Goal: Task Accomplishment & Management: Use online tool/utility

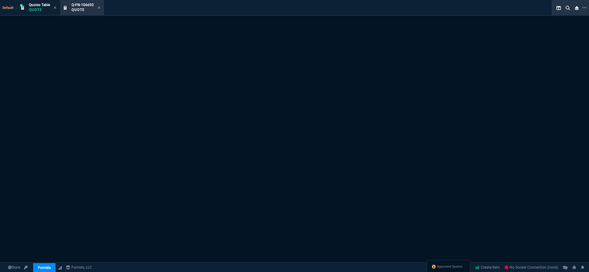
select select "19: totals"
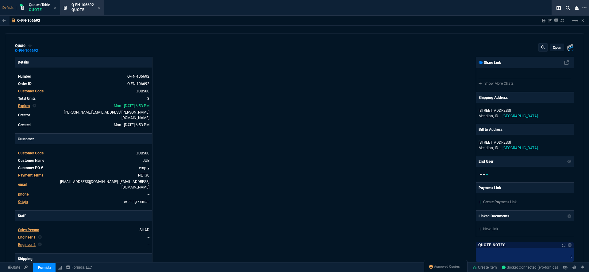
type input "14"
type input "302"
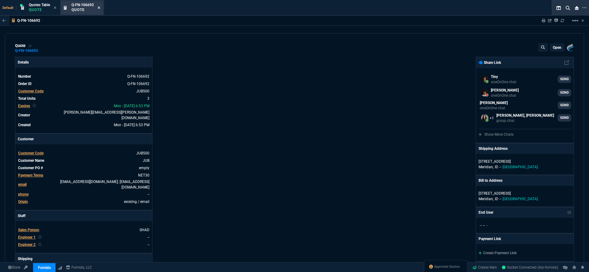
click at [99, 8] on icon at bounding box center [99, 7] width 2 height 2
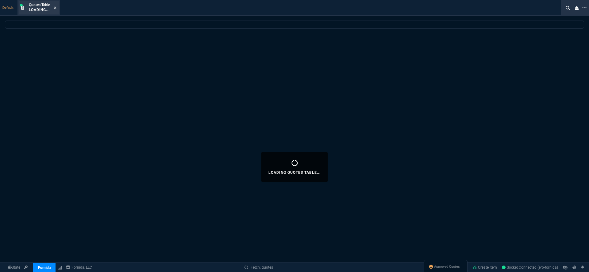
click at [56, 6] on icon at bounding box center [55, 8] width 3 height 4
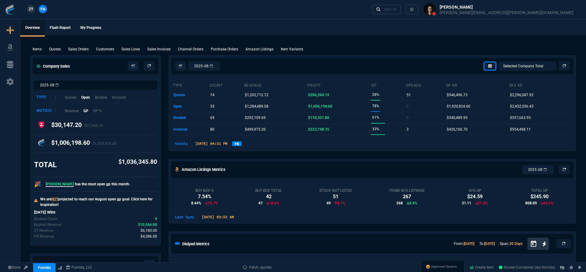
click at [54, 47] on p "Quotes" at bounding box center [55, 49] width 12 height 6
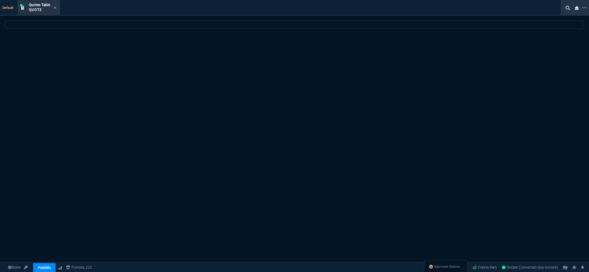
select select
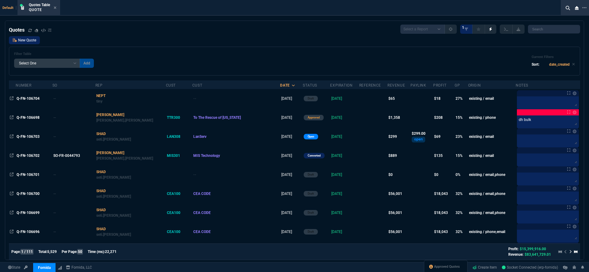
click at [30, 41] on link "New Quote" at bounding box center [24, 40] width 31 height 8
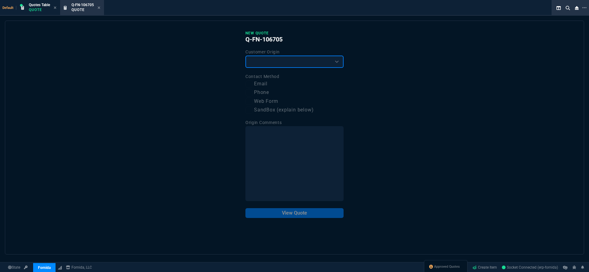
click at [280, 60] on select "Existing Customer Amazon Lead (first order) Website Lead (first order) Called (…" at bounding box center [294, 62] width 98 height 12
select select "existing"
click at [245, 56] on select "Existing Customer Amazon Lead (first order) Website Lead (first order) Called (…" at bounding box center [294, 62] width 98 height 12
click at [299, 214] on p "View Quote" at bounding box center [294, 213] width 98 height 10
click at [249, 84] on input "Email" at bounding box center [248, 83] width 7 height 7
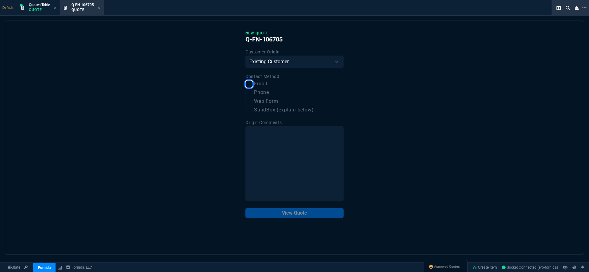
checkbox input "true"
click at [289, 219] on div "New Quote Q-FN-106705 Customer Origin Existing Customer Amazon Lead (first orde…" at bounding box center [294, 138] width 579 height 234
click at [288, 215] on button "View Quote" at bounding box center [294, 213] width 98 height 10
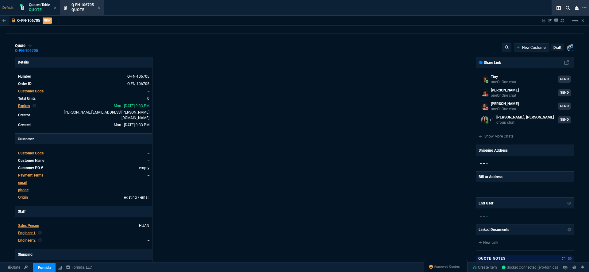
click at [35, 91] on span "Customer Code" at bounding box center [30, 91] width 25 height 4
type input "new102"
click at [36, 91] on span "Customer Code" at bounding box center [30, 91] width 25 height 4
click at [93, 114] on input "new102" at bounding box center [62, 113] width 88 height 12
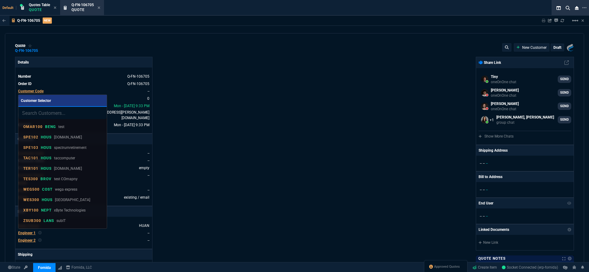
click at [269, 153] on div at bounding box center [294, 136] width 589 height 272
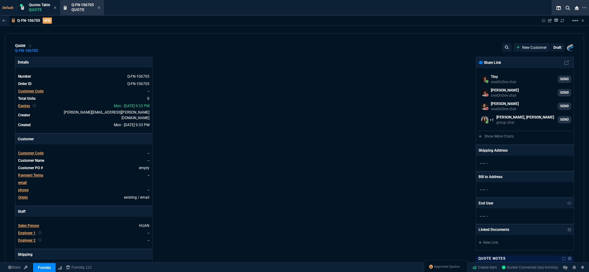
select select "19: totals"
click at [3, 21] on icon at bounding box center [3, 21] width 3 height 4
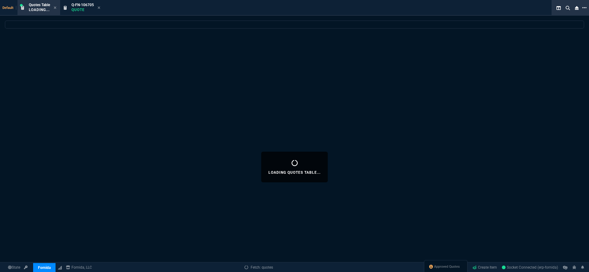
click at [585, 7] on icon at bounding box center [584, 7] width 4 height 5
drag, startPoint x: 272, startPoint y: 95, endPoint x: 269, endPoint y: 93, distance: 3.8
click at [272, 94] on div "Loading Quotes Table..." at bounding box center [294, 167] width 589 height 292
click at [42, 10] on p "Loading..." at bounding box center [39, 9] width 21 height 5
select select
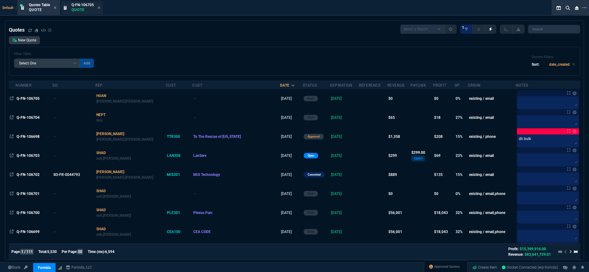
click at [99, 5] on div "Q-FN-106705 Quote" at bounding box center [85, 7] width 29 height 11
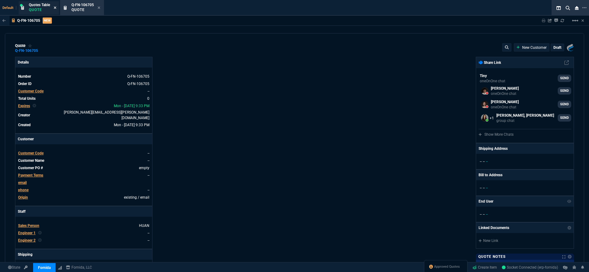
click at [55, 8] on icon at bounding box center [55, 7] width 2 height 2
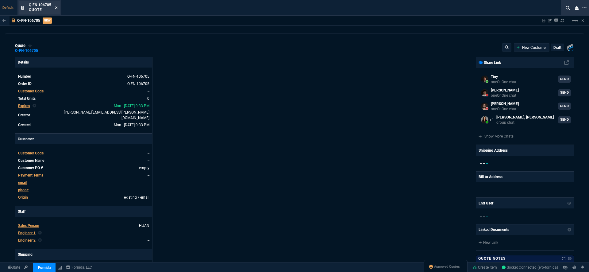
click at [57, 8] on icon at bounding box center [56, 8] width 3 height 4
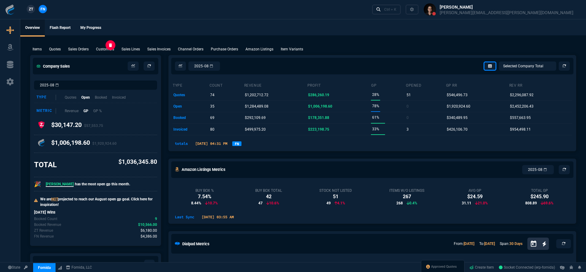
click at [107, 51] on p "Customers" at bounding box center [105, 49] width 18 height 6
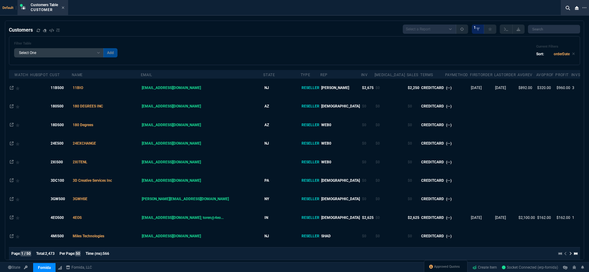
click at [79, 55] on select "Add Filter () avgProf (orderData.avgProfit) avgRev (orderData.avgRevenue) [MEDI…" at bounding box center [59, 52] width 90 height 9
click at [68, 56] on select "Add Filter () avgProf (orderData.avgProfit) avgRev (orderData.avgRevenue) [MEDI…" at bounding box center [59, 52] width 90 height 9
select select "5: Object"
click at [14, 48] on select "Add Filter () avgProf (orderData.avgProfit) avgRev (orderData.avgRevenue) [MEDI…" at bounding box center [59, 52] width 90 height 9
click at [119, 53] on select "Equal to Contains Not Equal to" at bounding box center [119, 52] width 33 height 9
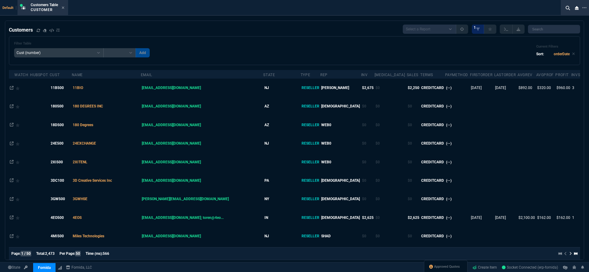
select select "0: $eq"
click at [103, 48] on select "Equal to Contains Not Equal to" at bounding box center [119, 52] width 33 height 9
click at [162, 56] on input "text" at bounding box center [163, 52] width 55 height 9
type input "NEW102"
click at [191, 55] on button "Add" at bounding box center [198, 52] width 14 height 9
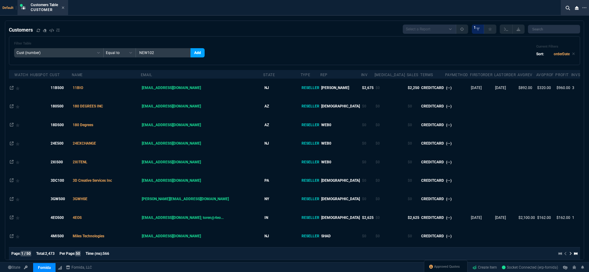
select select
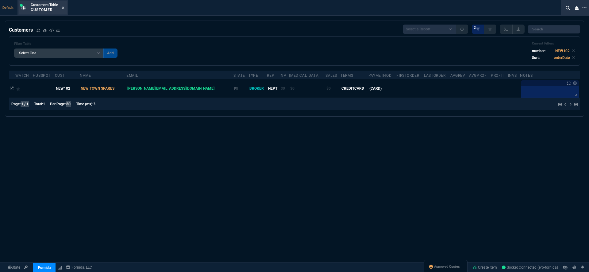
click at [64, 8] on icon at bounding box center [63, 8] width 3 height 4
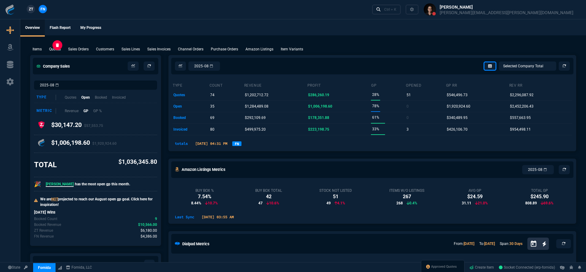
click at [52, 50] on p "Quotes" at bounding box center [55, 49] width 12 height 6
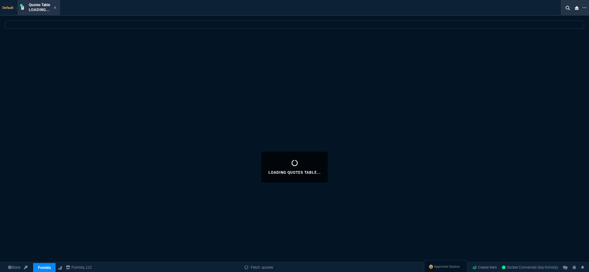
select select
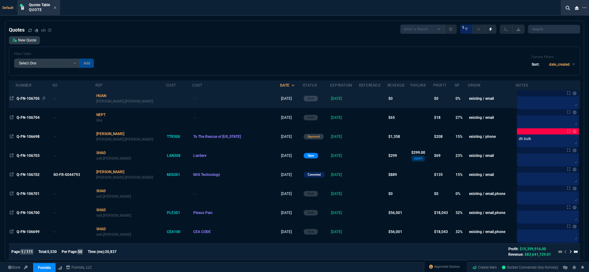
click at [27, 99] on span "Q-FN-106705" at bounding box center [28, 98] width 23 height 4
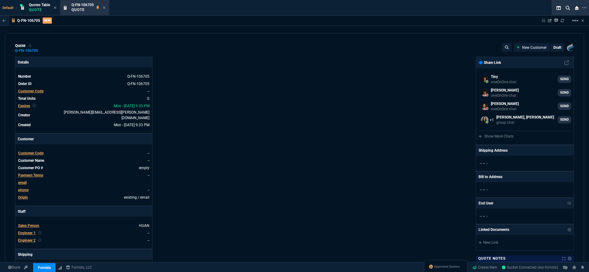
click at [27, 92] on span "Customer Code" at bounding box center [30, 91] width 25 height 4
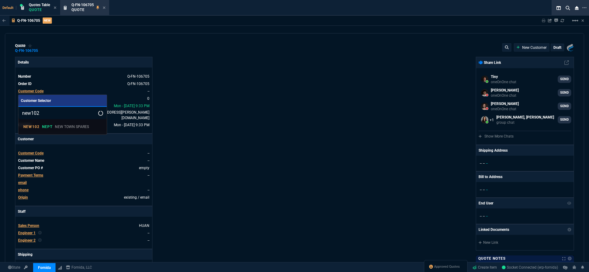
type input "new102"
click at [230, 113] on div at bounding box center [294, 136] width 589 height 272
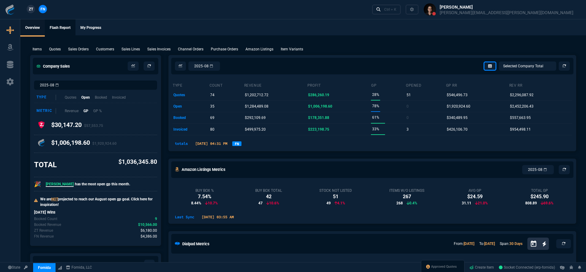
click at [56, 28] on link "Flash Report" at bounding box center [60, 27] width 31 height 17
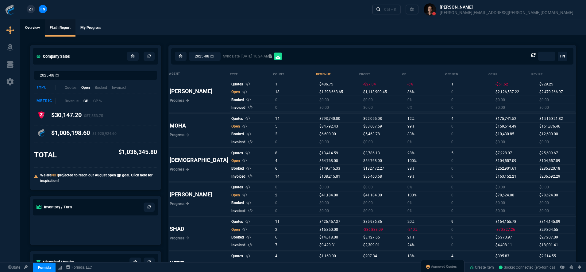
select select "0:"
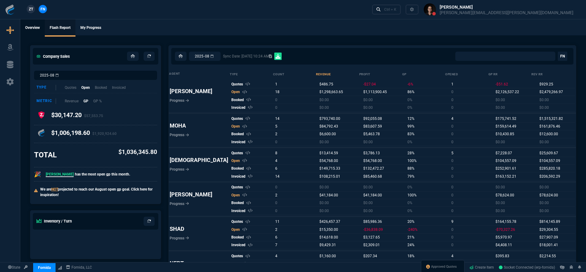
click at [35, 31] on link "Overview" at bounding box center [32, 27] width 25 height 17
select select "19: totals"
